Goal: Transaction & Acquisition: Book appointment/travel/reservation

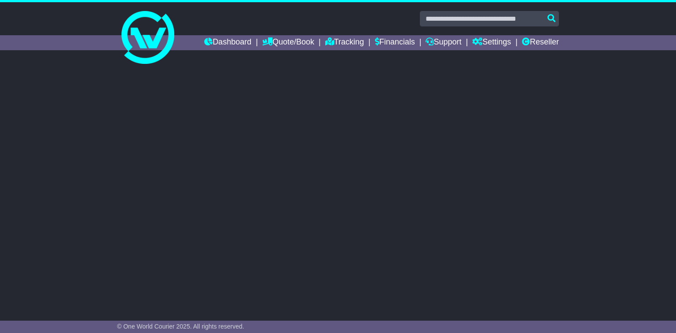
select select "**"
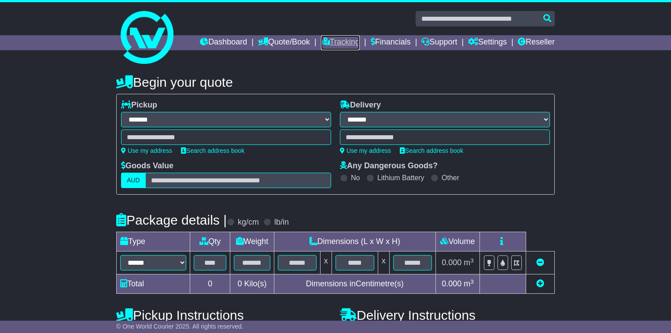
click at [321, 44] on icon at bounding box center [325, 41] width 9 height 8
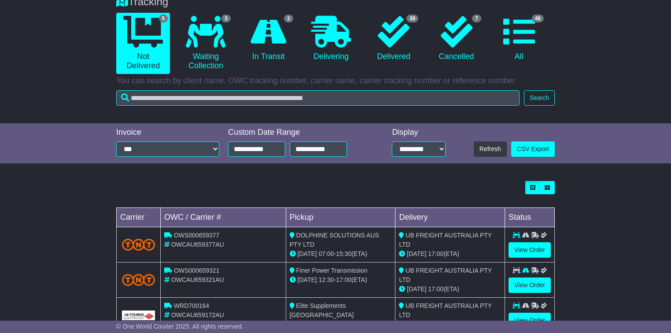
scroll to position [106, 0]
